Goal: Go to known website: Access a specific website the user already knows

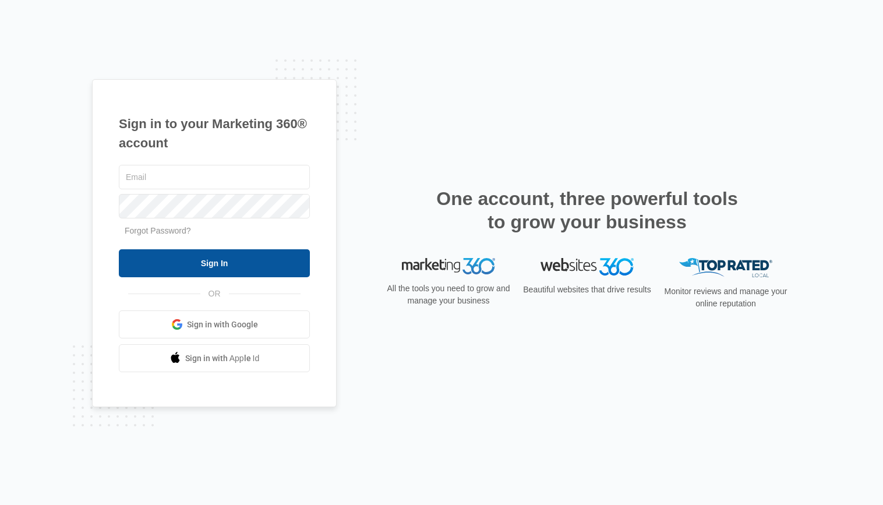
type input "Eric.Shen@unitedhyd.com"
click at [201, 264] on input "Sign In" at bounding box center [214, 263] width 191 height 28
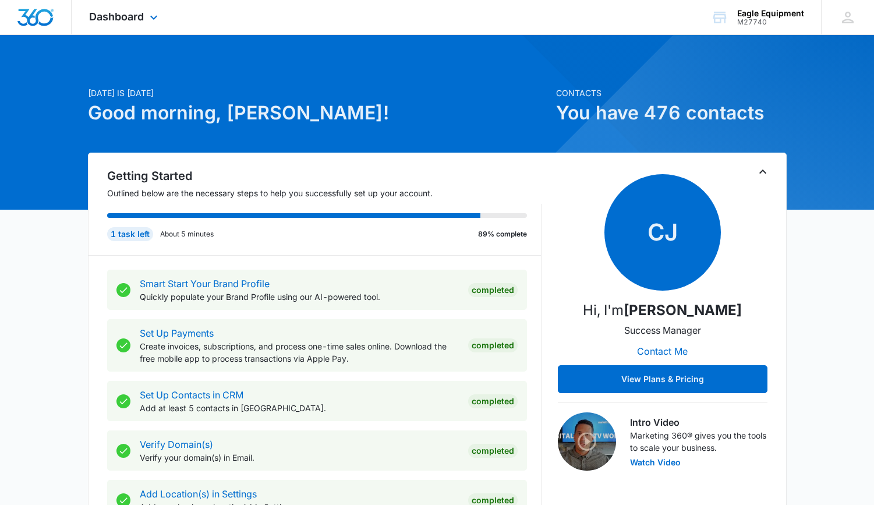
click at [148, 9] on div "Dashboard Apps Reputation Forms CRM Email Social Payments POS Content Ads Intel…" at bounding box center [125, 17] width 107 height 34
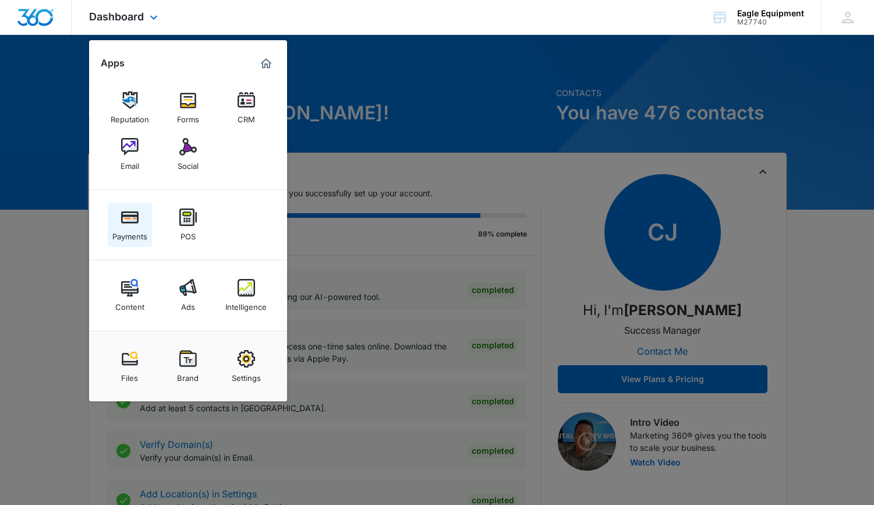
click at [127, 228] on div "Payments" at bounding box center [129, 233] width 35 height 15
